Goal: Task Accomplishment & Management: Complete application form

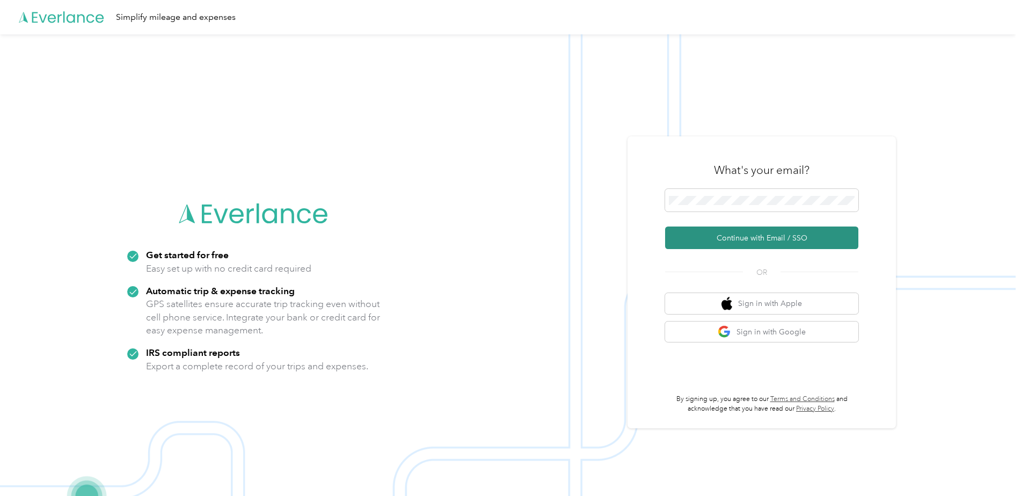
click at [758, 244] on button "Continue with Email / SSO" at bounding box center [761, 237] width 193 height 23
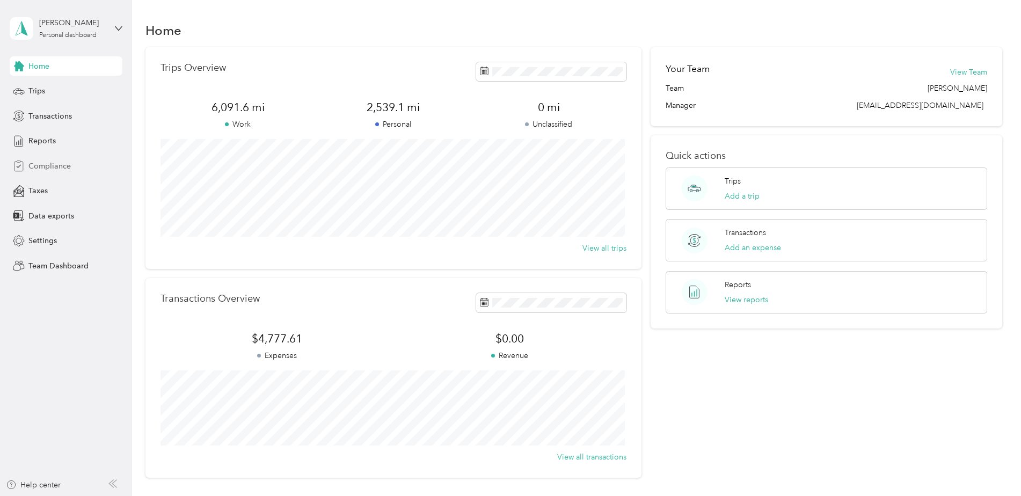
click at [53, 166] on span "Compliance" at bounding box center [49, 165] width 42 height 11
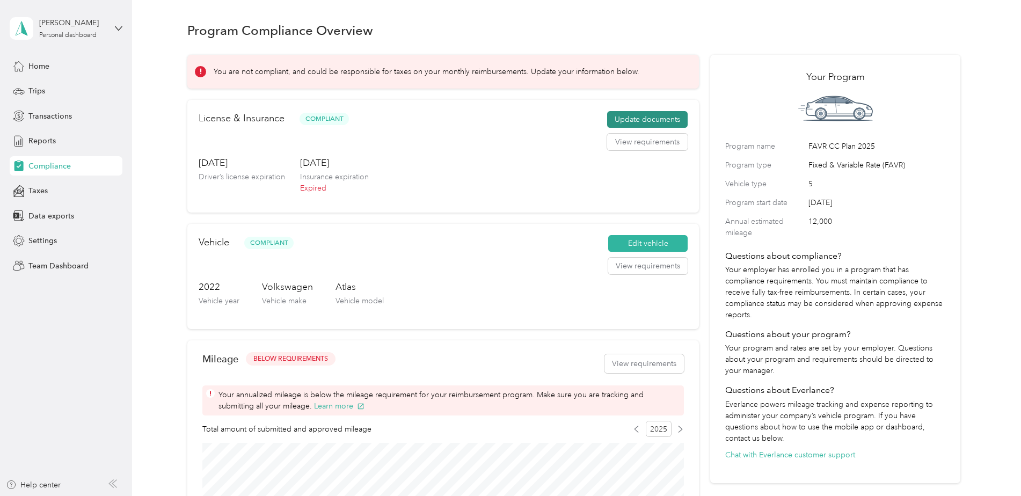
click at [644, 119] on button "Update documents" at bounding box center [647, 119] width 80 height 17
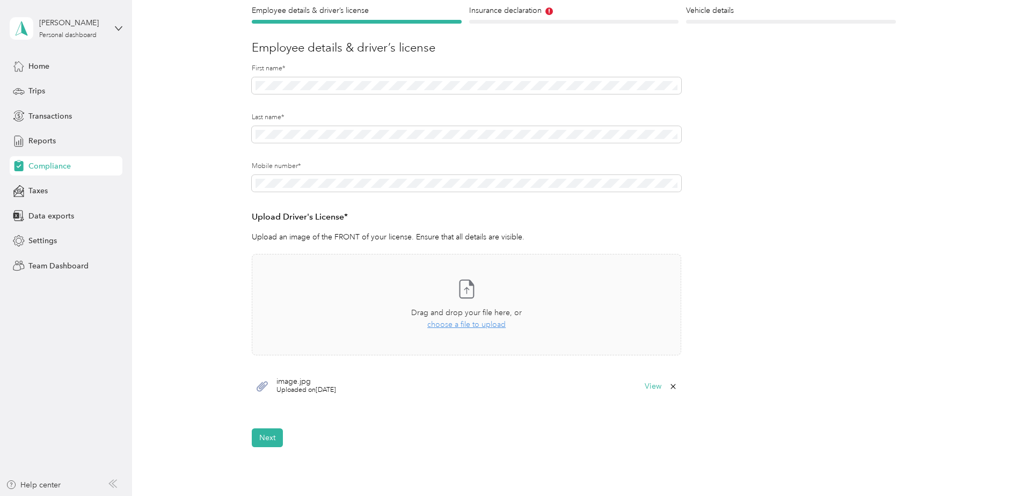
scroll to position [107, 0]
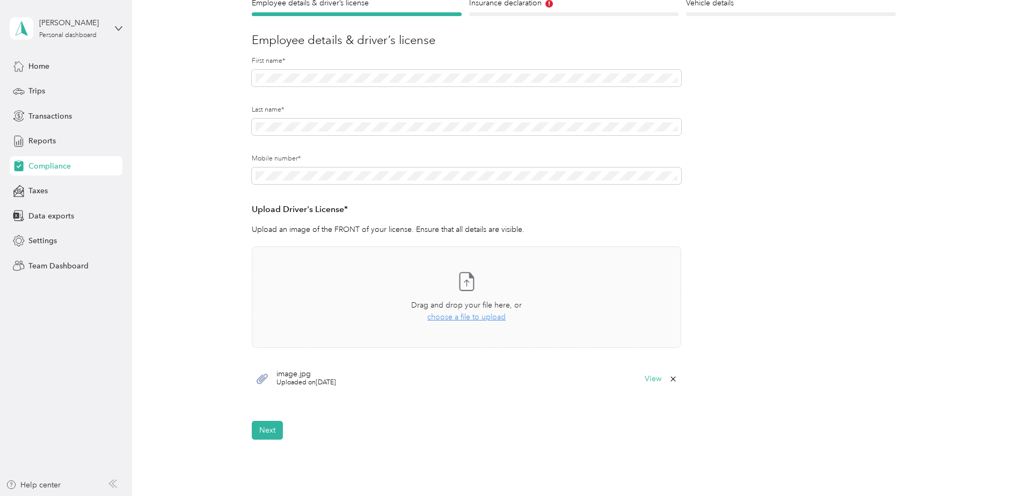
click at [287, 378] on span "Uploaded on 1/6/2025" at bounding box center [306, 383] width 60 height 10
drag, startPoint x: 287, startPoint y: 378, endPoint x: 354, endPoint y: 375, distance: 67.1
click at [354, 375] on div "image.jpg Uploaded on 1/6/2025 View" at bounding box center [466, 379] width 429 height 32
click at [303, 376] on span "image.jpg" at bounding box center [306, 374] width 60 height 8
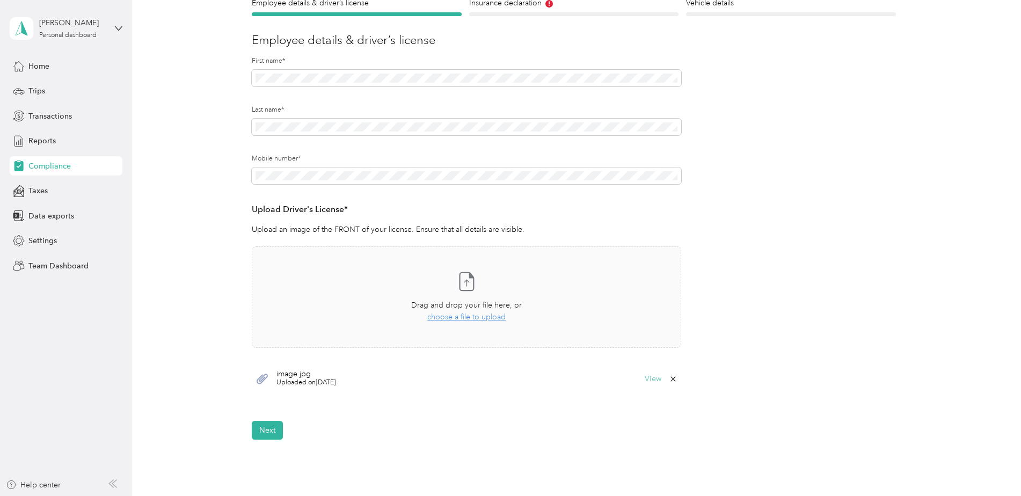
click at [650, 378] on button "View" at bounding box center [652, 379] width 17 height 8
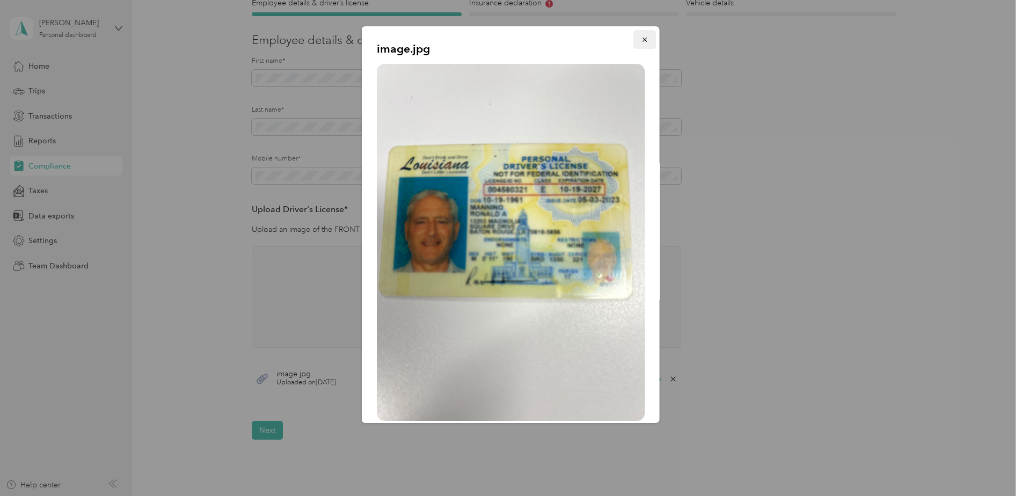
click at [641, 42] on icon "button" at bounding box center [645, 40] width 8 height 8
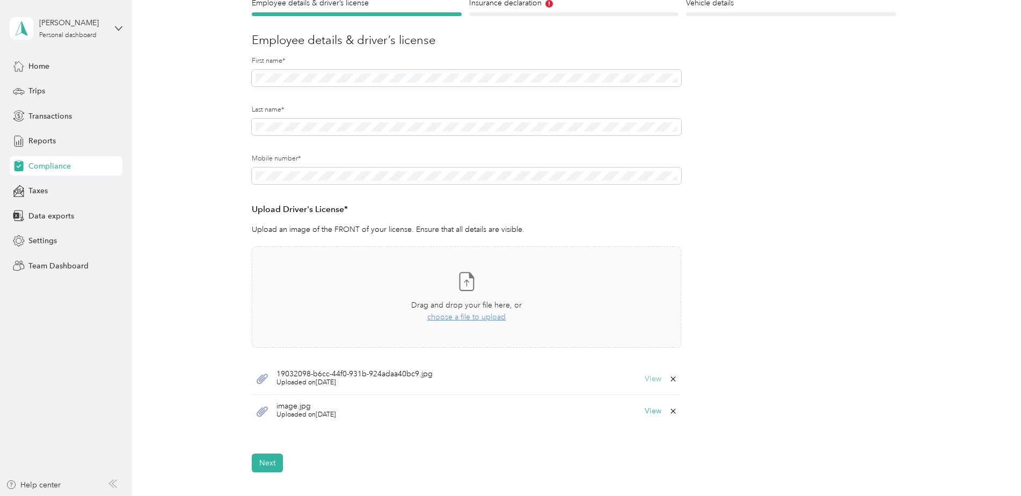
click at [653, 378] on button "View" at bounding box center [652, 379] width 17 height 8
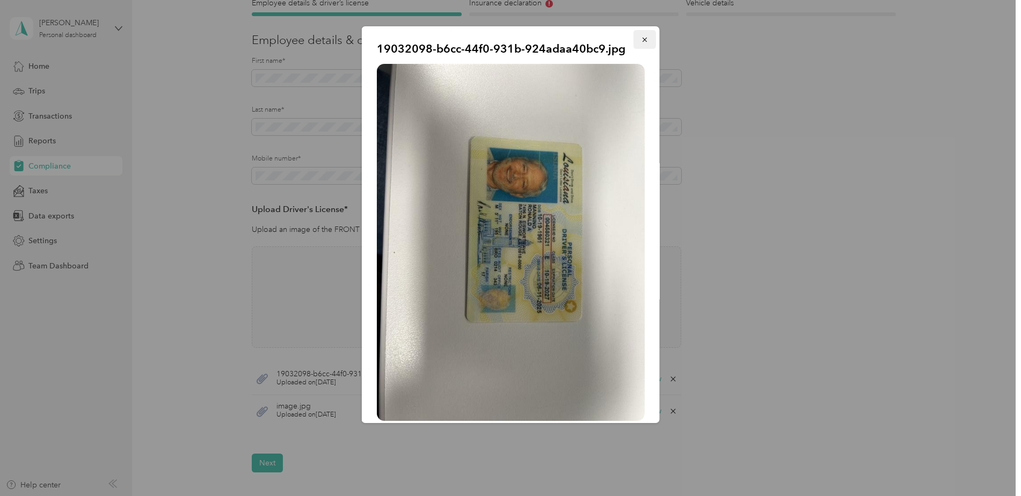
click at [641, 39] on icon "button" at bounding box center [645, 40] width 8 height 8
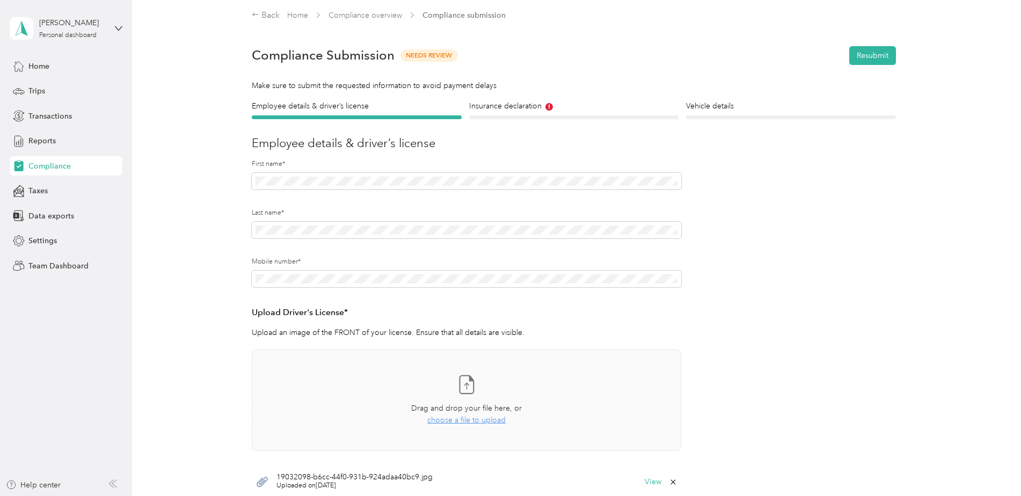
scroll to position [0, 0]
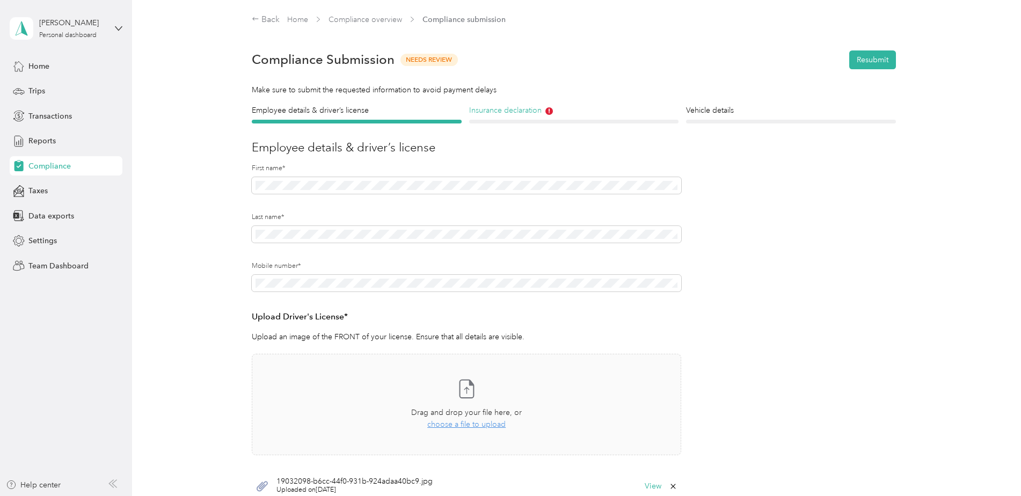
click at [514, 111] on h4 "Insurance declaration" at bounding box center [574, 110] width 210 height 11
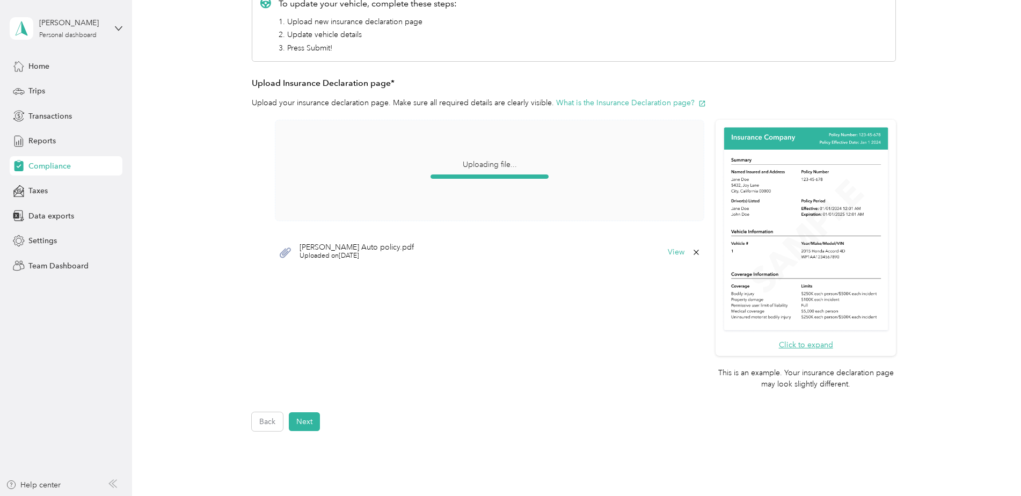
scroll to position [141, 0]
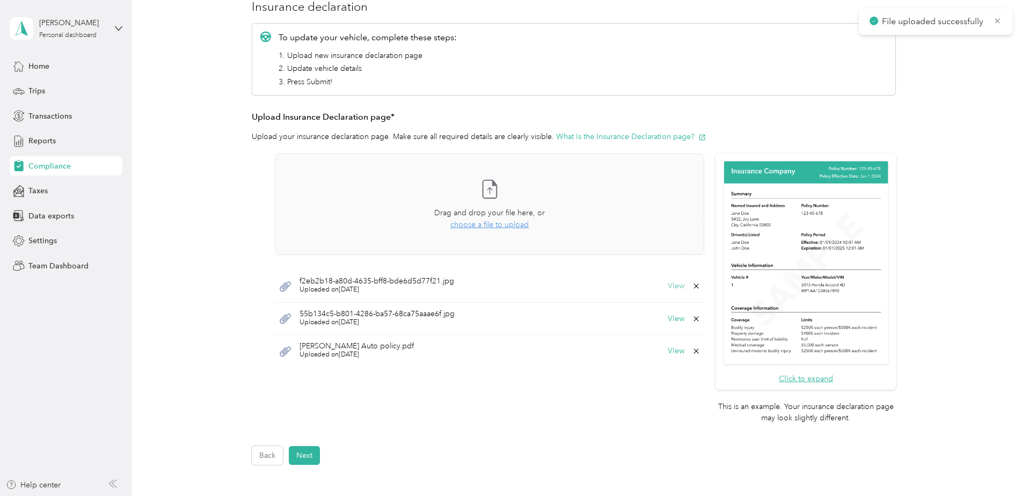
click at [676, 287] on button "View" at bounding box center [676, 286] width 17 height 8
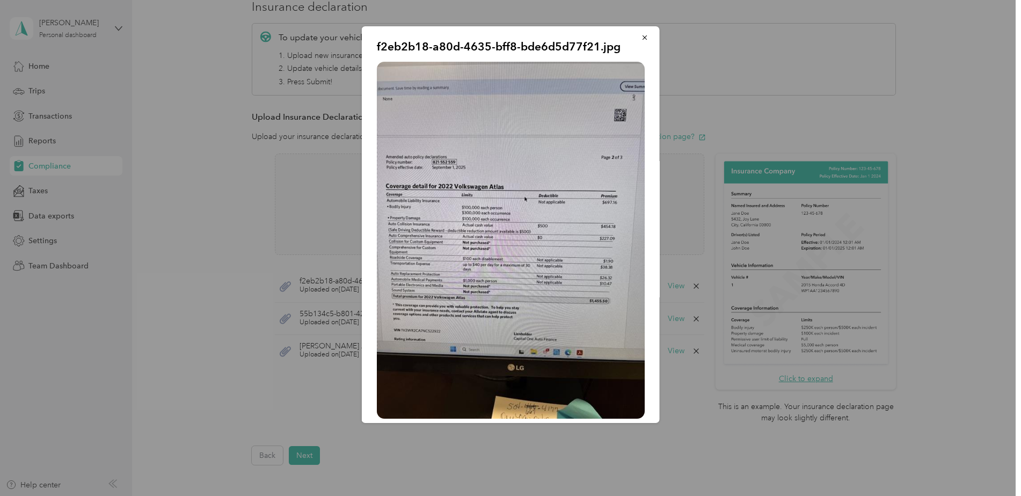
scroll to position [0, 0]
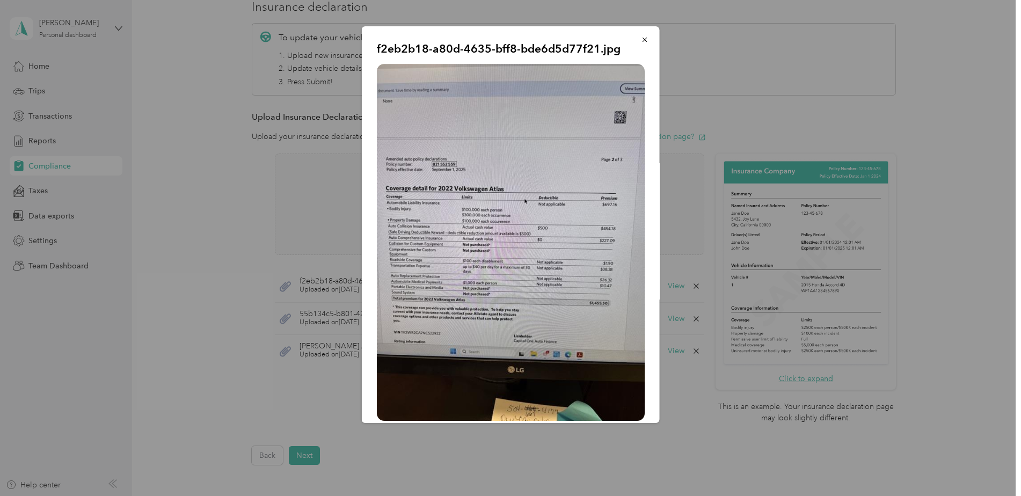
click at [941, 260] on div at bounding box center [510, 248] width 1021 height 496
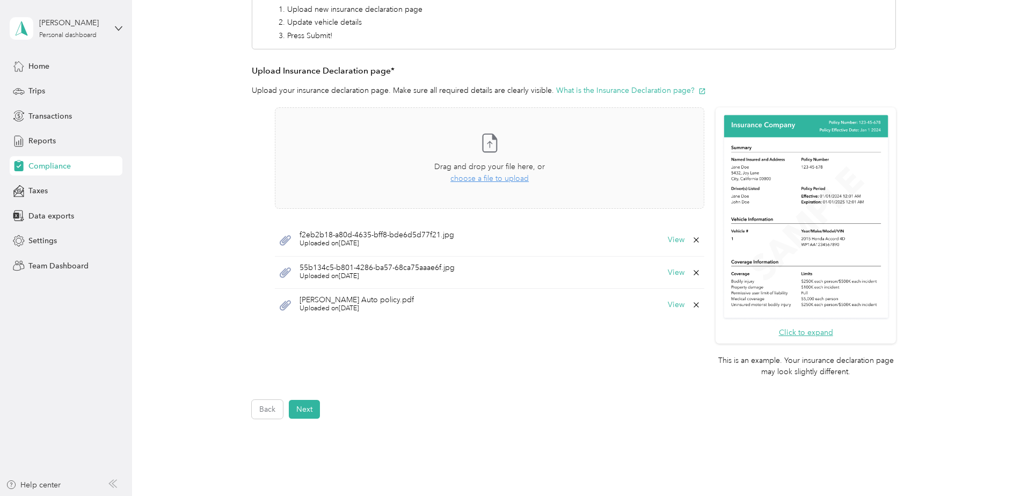
scroll to position [215, 0]
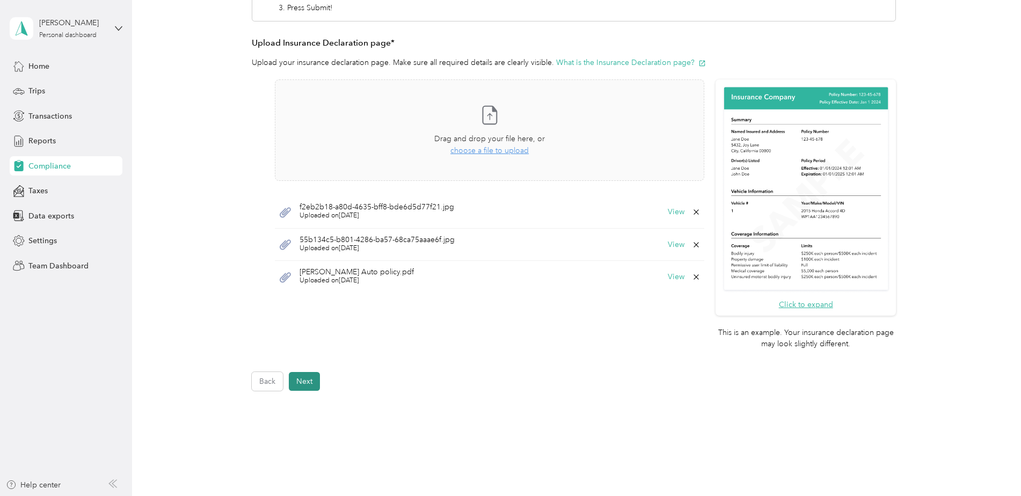
click at [302, 383] on button "Next" at bounding box center [304, 381] width 31 height 19
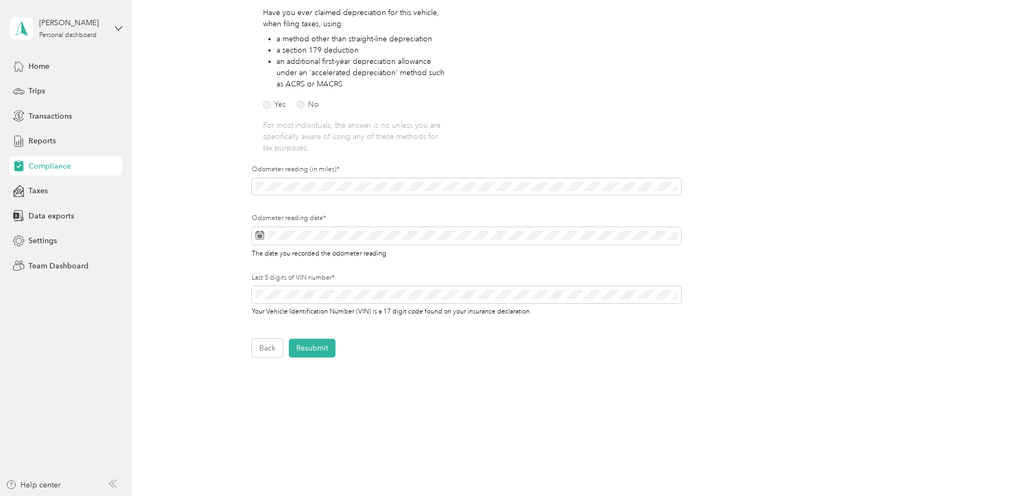
scroll to position [212, 0]
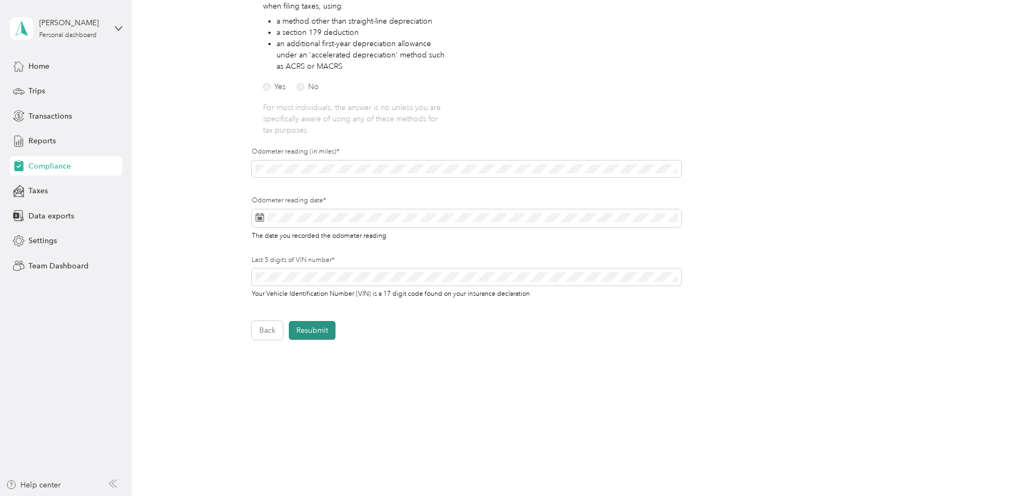
click at [324, 331] on button "Resubmit" at bounding box center [312, 330] width 47 height 19
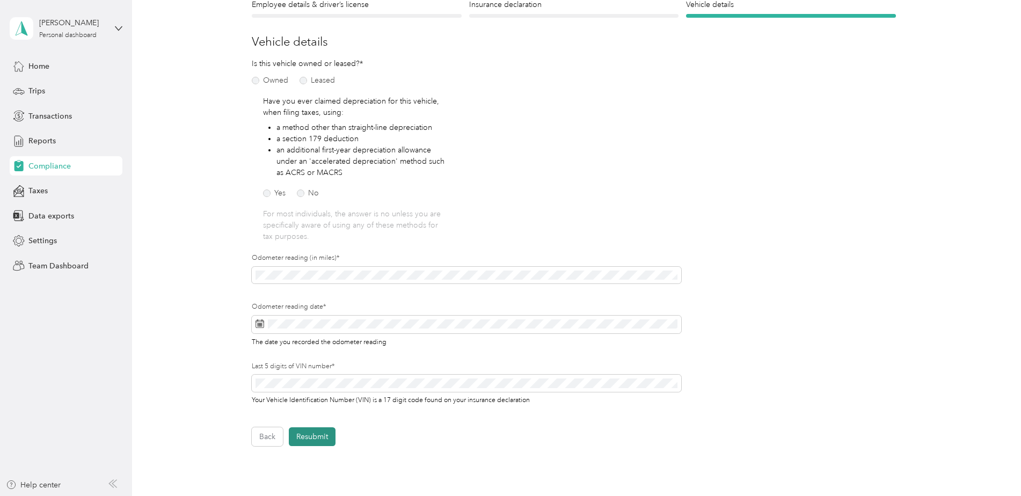
scroll to position [13, 0]
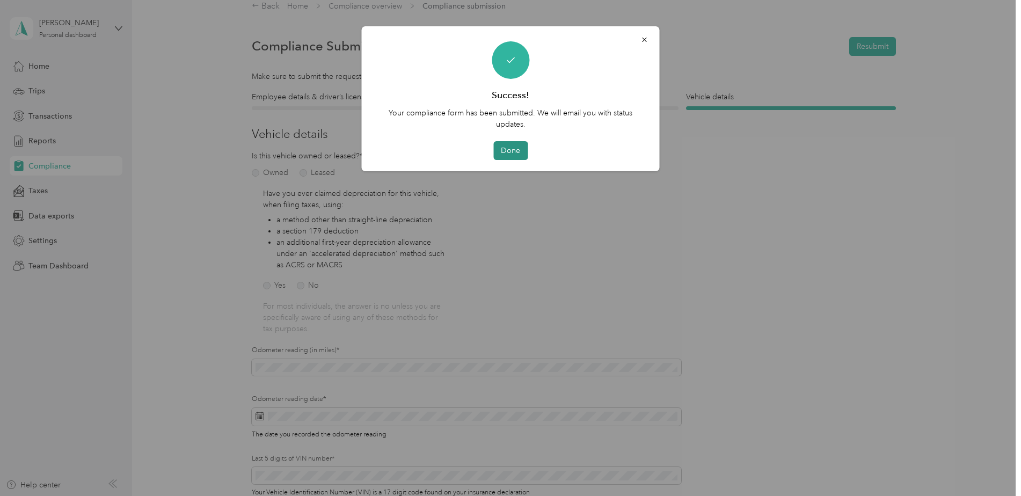
click at [512, 152] on button "Done" at bounding box center [510, 150] width 34 height 19
